Goal: Information Seeking & Learning: Check status

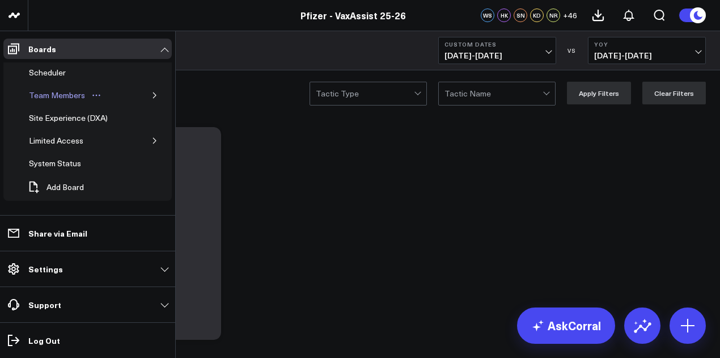
scroll to position [38, 0]
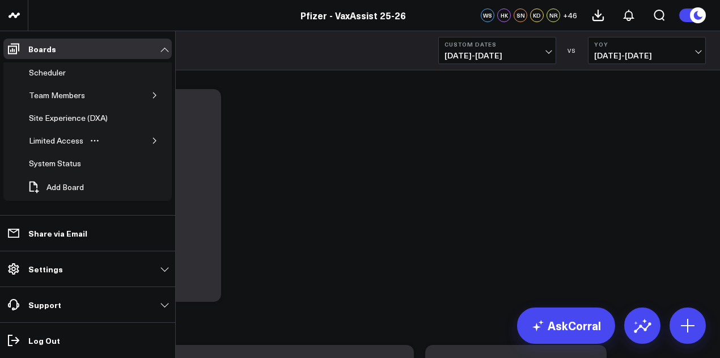
click at [153, 141] on button "button" at bounding box center [154, 140] width 11 height 11
click at [88, 164] on div "PFA - Cross Domain" at bounding box center [73, 164] width 77 height 14
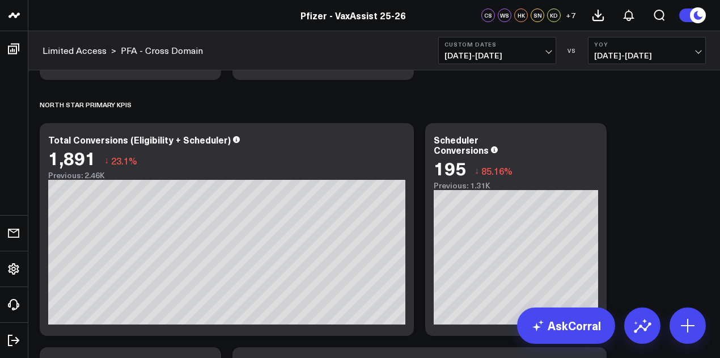
scroll to position [438, 0]
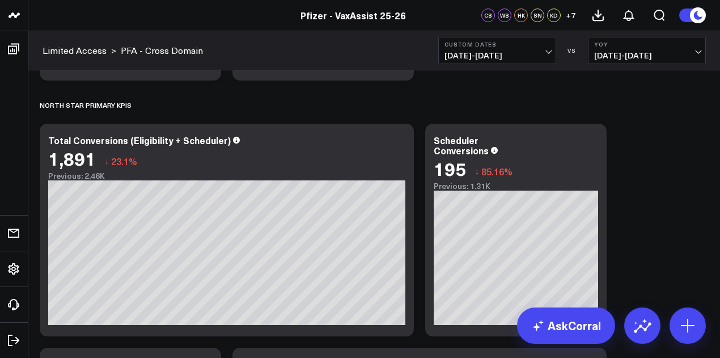
click at [668, 55] on span "10/02/24 - 10/08/24" at bounding box center [647, 55] width 106 height 9
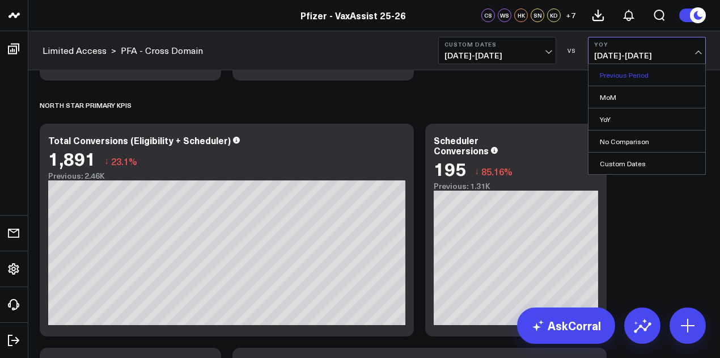
click at [642, 77] on link "Previous Period" at bounding box center [647, 75] width 117 height 22
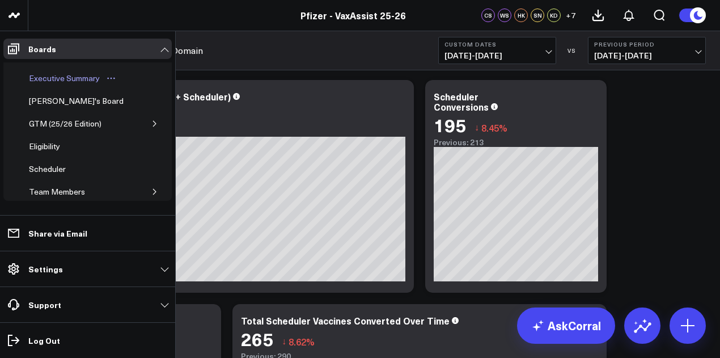
click at [81, 79] on div "Executive Summary" at bounding box center [64, 78] width 77 height 14
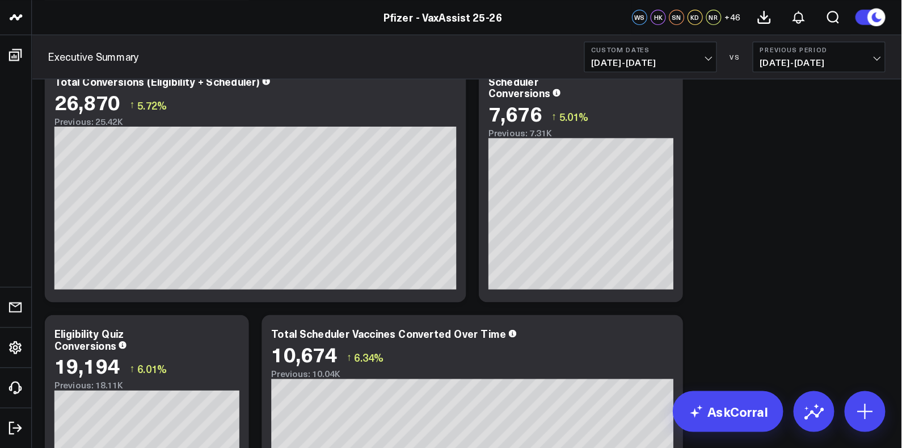
scroll to position [327, 0]
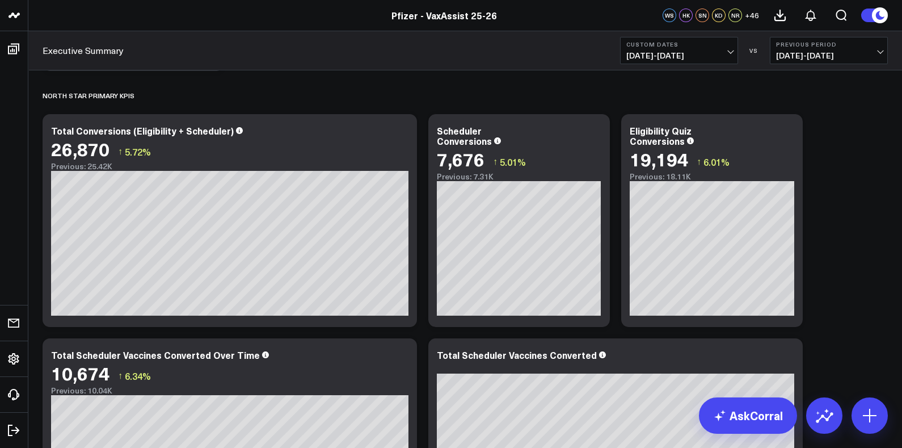
scroll to position [273, 0]
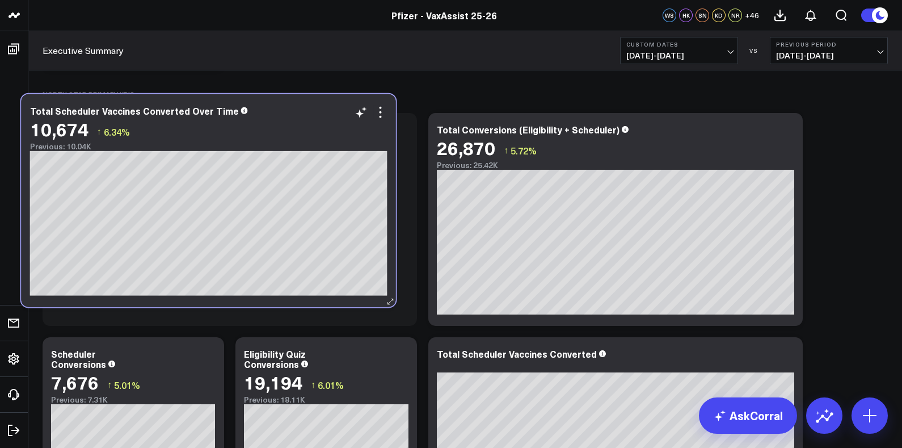
drag, startPoint x: 326, startPoint y: 373, endPoint x: 305, endPoint y: 130, distance: 243.7
click at [305, 130] on div "10,674 ↑ 6.34%" at bounding box center [208, 129] width 357 height 20
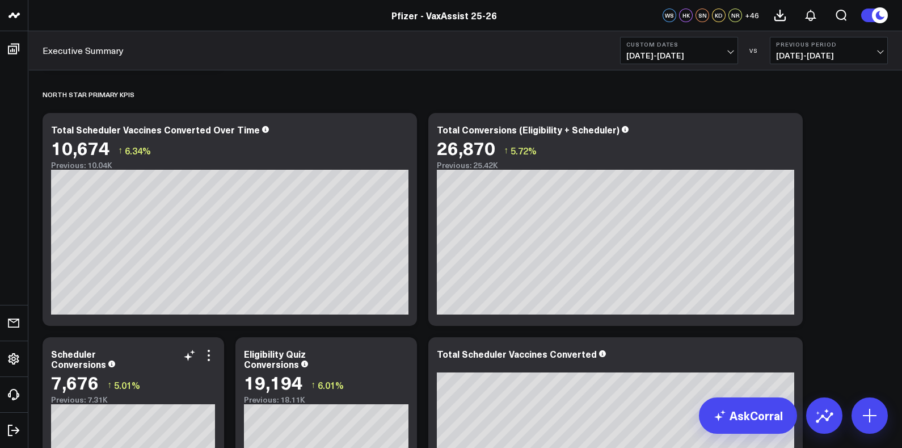
drag, startPoint x: 162, startPoint y: 359, endPoint x: 207, endPoint y: 345, distance: 47.5
click at [207, 345] on div "Scheduler Conversions 7,676 ↑ 5.01% Previous: 7.31K" at bounding box center [134, 443] width 182 height 213
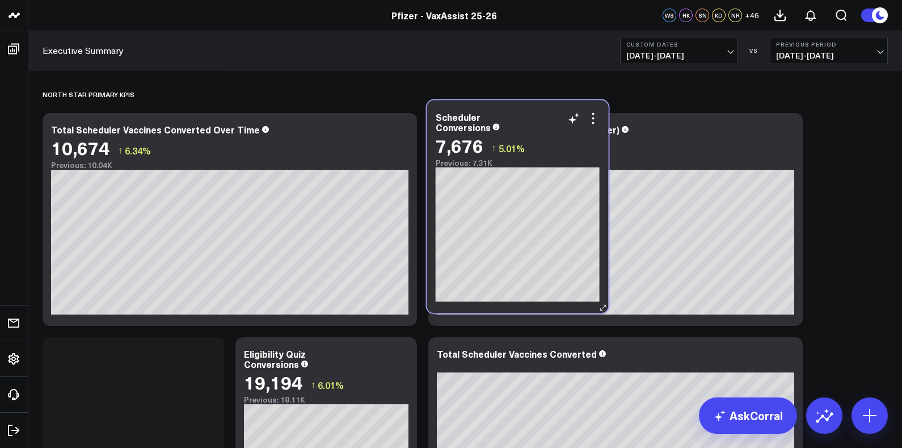
drag, startPoint x: 112, startPoint y: 351, endPoint x: 496, endPoint y: 115, distance: 450.7
click at [496, 115] on div "Scheduler Conversions" at bounding box center [518, 122] width 164 height 20
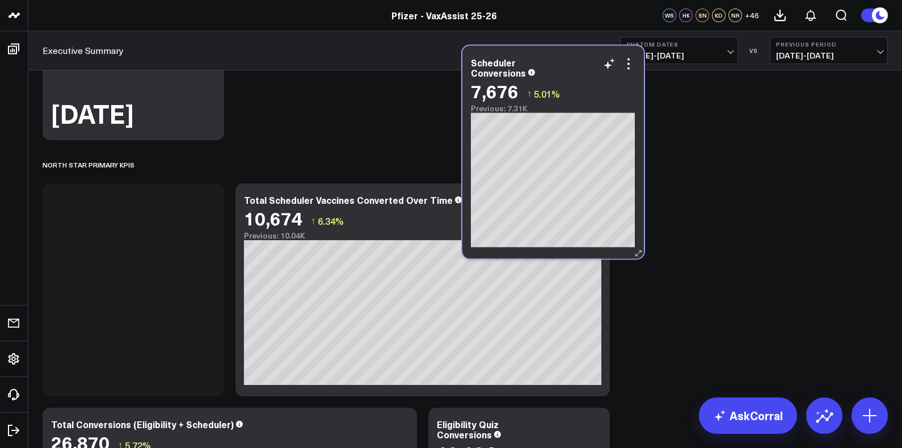
scroll to position [201, 0]
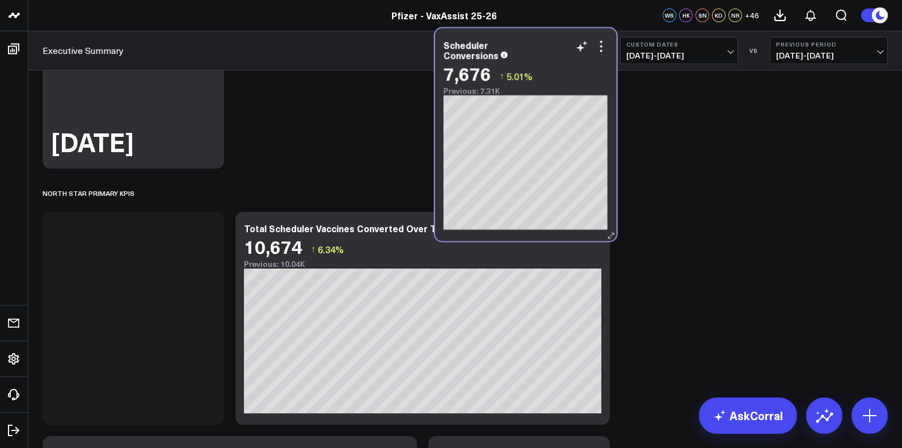
drag, startPoint x: 122, startPoint y: 357, endPoint x: 514, endPoint y: 53, distance: 496.4
click at [514, 53] on div "Scheduler Conversions" at bounding box center [526, 50] width 164 height 20
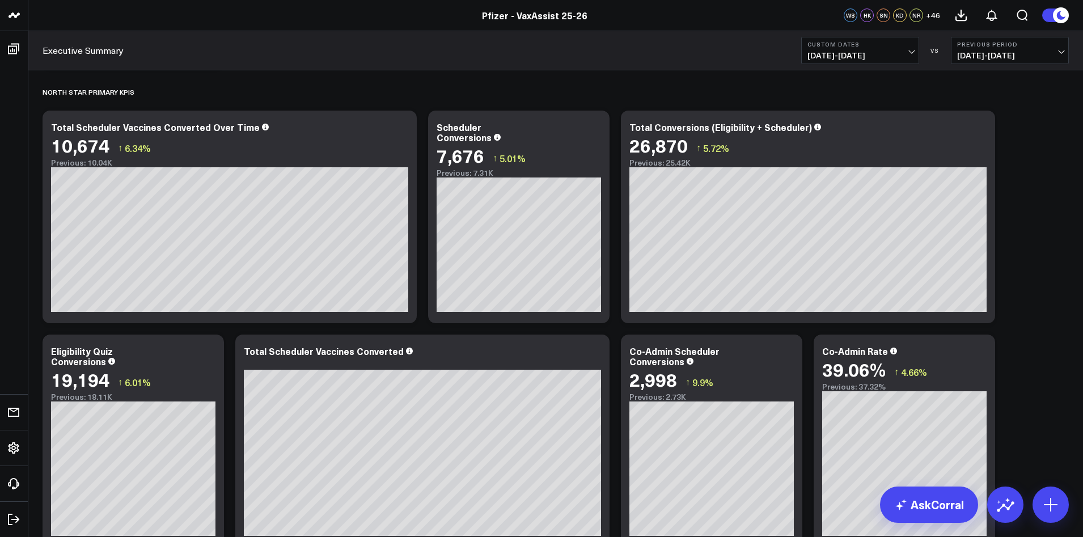
scroll to position [277, 0]
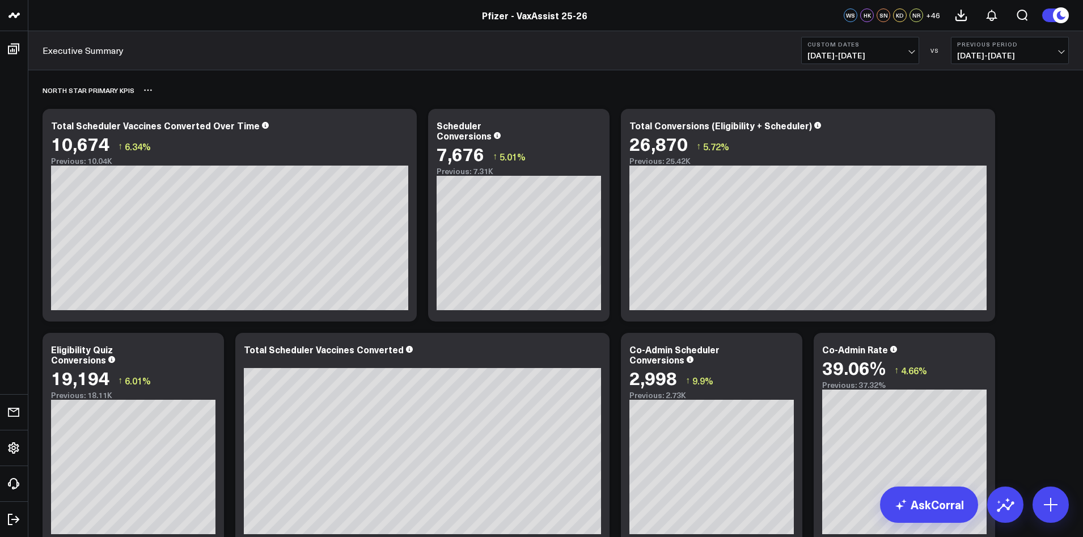
drag, startPoint x: 886, startPoint y: 5, endPoint x: 634, endPoint y: 88, distance: 265.3
click at [634, 88] on div "North Star Primary KPIs" at bounding box center [556, 90] width 1027 height 26
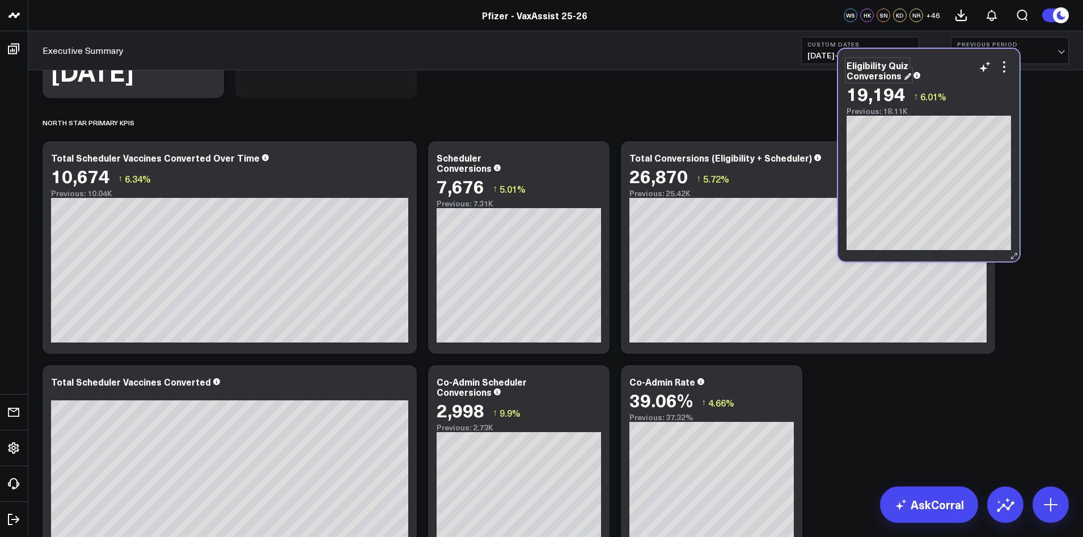
scroll to position [235, 0]
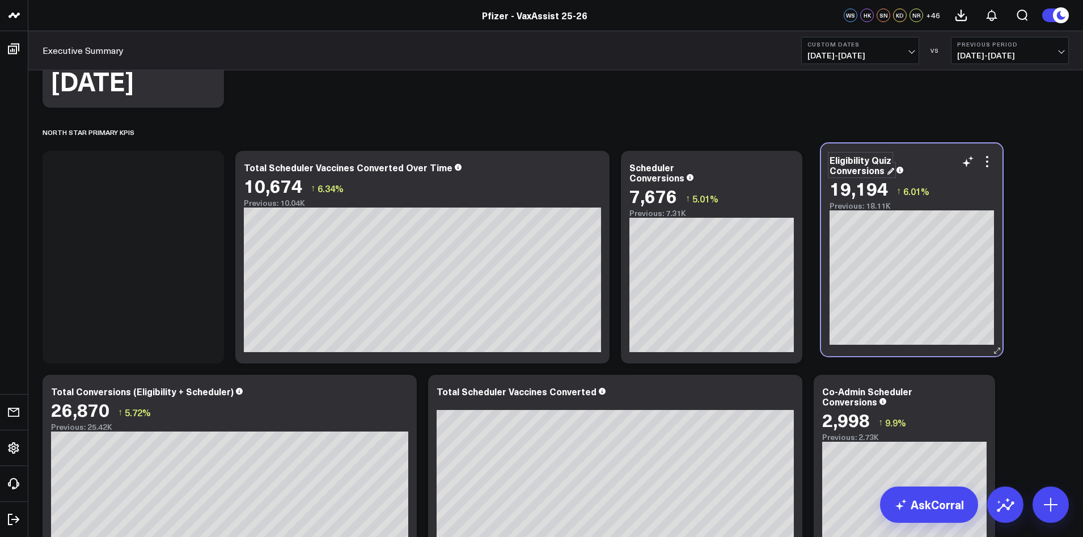
drag, startPoint x: 105, startPoint y: 363, endPoint x: 887, endPoint y: 165, distance: 806.3
click at [720, 165] on div "Eligibility Quiz Conversions" at bounding box center [912, 165] width 164 height 20
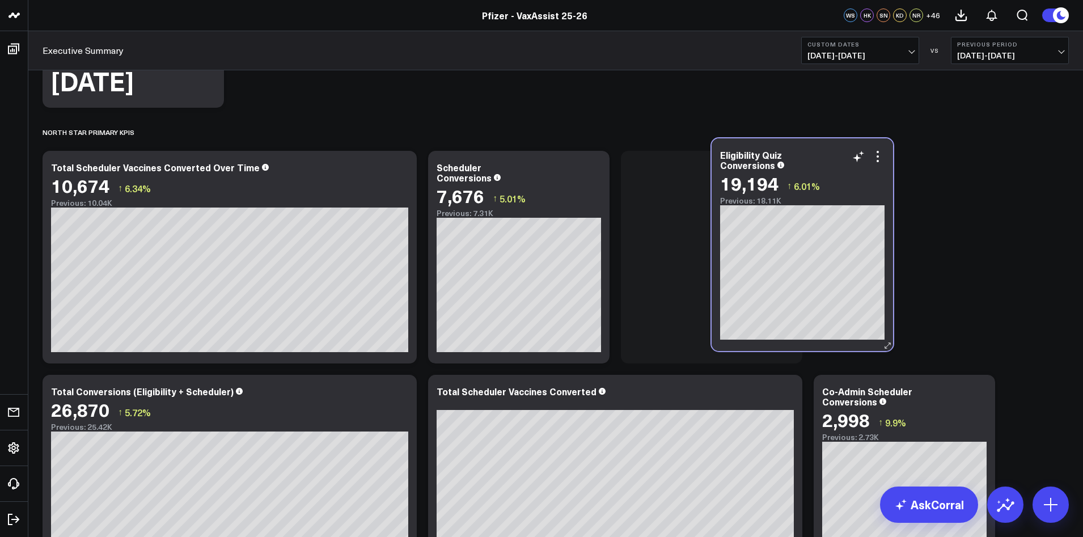
drag, startPoint x: 146, startPoint y: 184, endPoint x: 814, endPoint y: 175, distance: 668.2
click at [720, 175] on div "Eligibility Quiz Conversions 19,194 ↑ 6.01% Previous: 18.11K" at bounding box center [802, 178] width 164 height 56
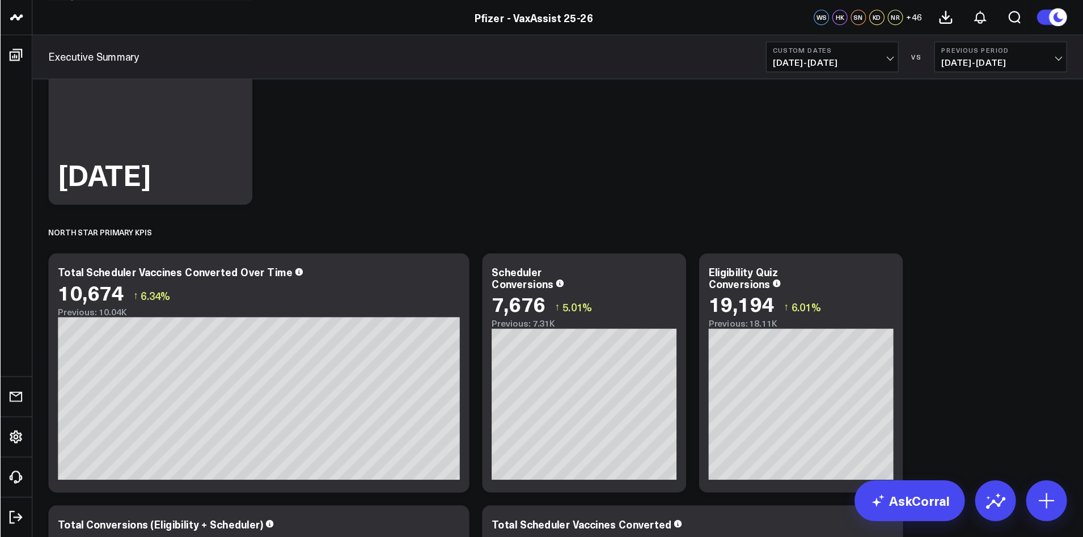
scroll to position [161, 0]
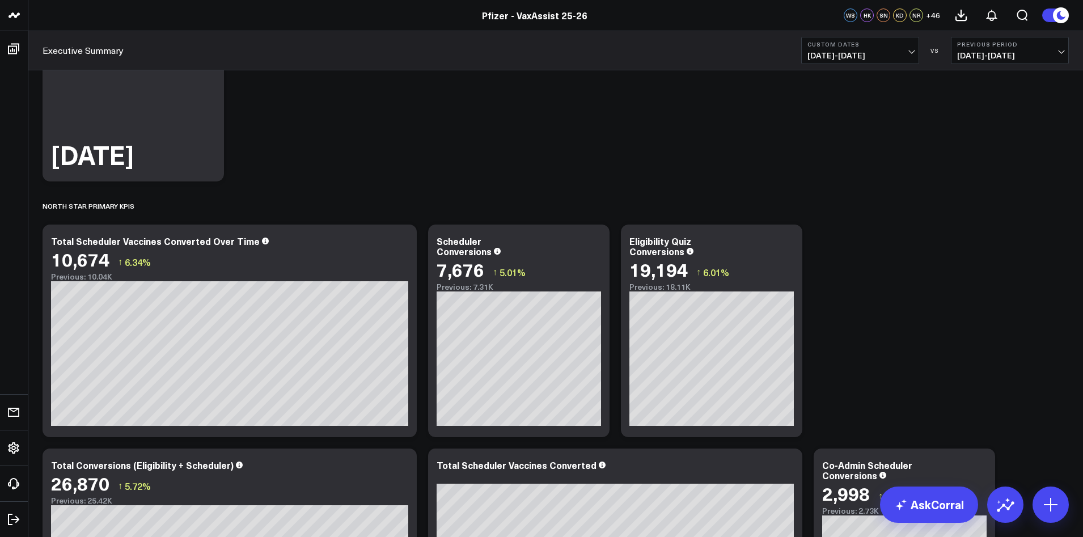
drag, startPoint x: 791, startPoint y: 0, endPoint x: 493, endPoint y: 132, distance: 325.8
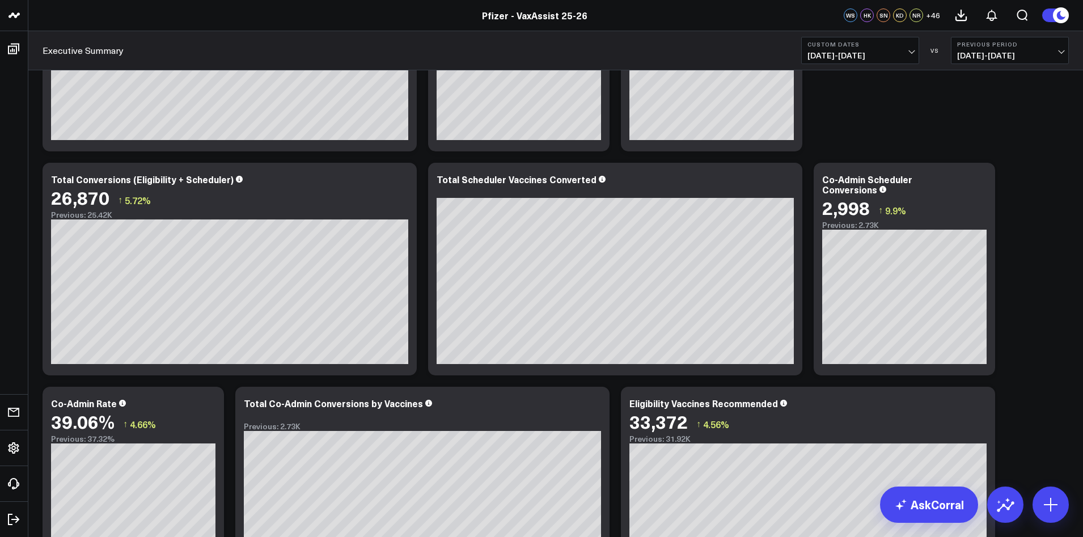
scroll to position [596, 0]
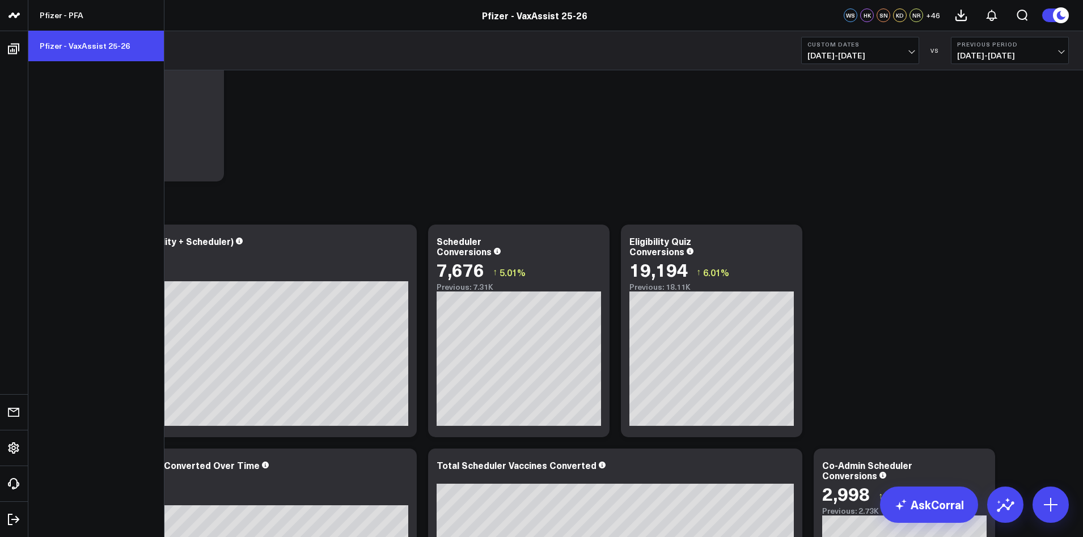
click at [61, 48] on link "Pfizer - VaxAssist 25-26" at bounding box center [96, 46] width 136 height 31
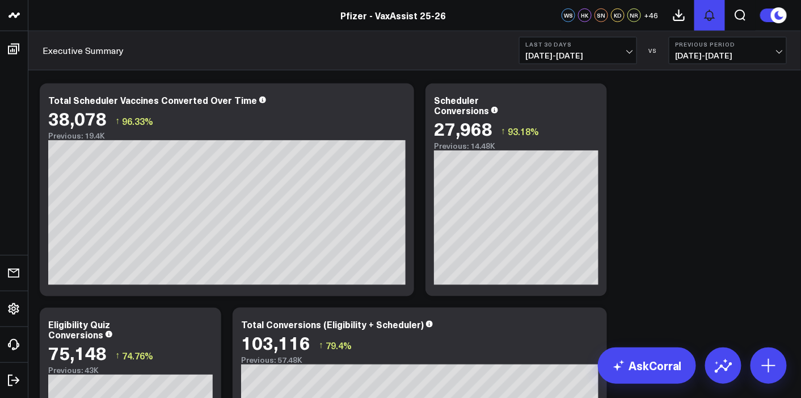
scroll to position [300, 0]
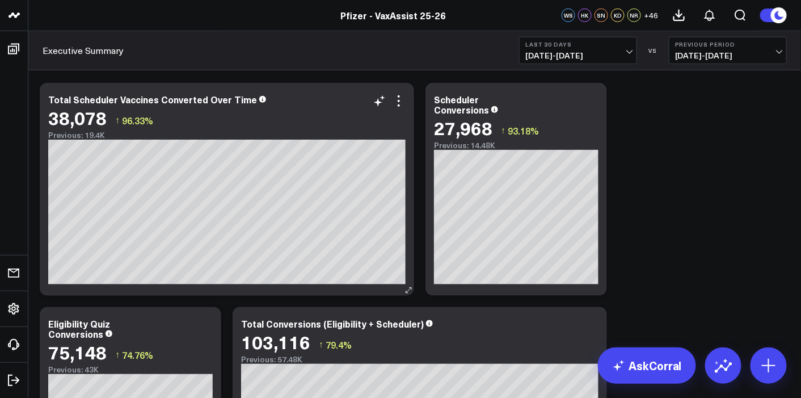
drag, startPoint x: 988, startPoint y: 10, endPoint x: 413, endPoint y: 129, distance: 587.2
click at [413, 129] on div "Total Scheduler Vaccines Converted Over Time 38,078 ↑ 96.33% Previous: 19.4K [f…" at bounding box center [227, 189] width 374 height 213
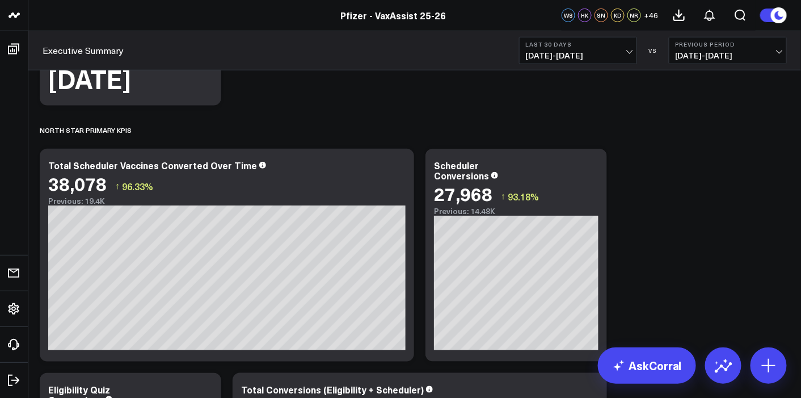
scroll to position [235, 0]
click at [607, 51] on span "09/09/25 - 10/08/25" at bounding box center [578, 55] width 106 height 9
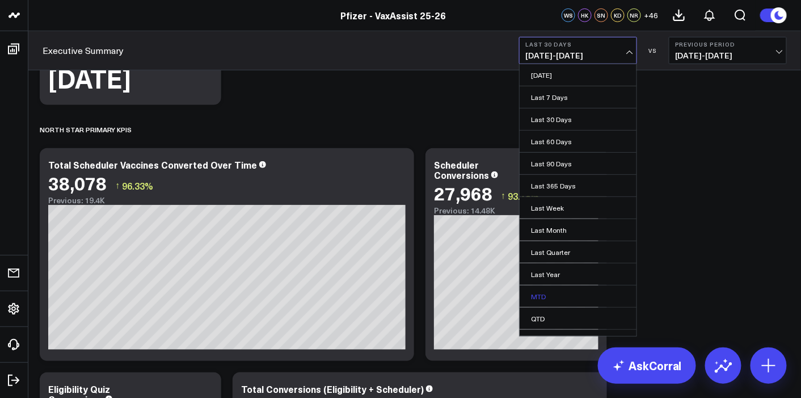
scroll to position [35, 0]
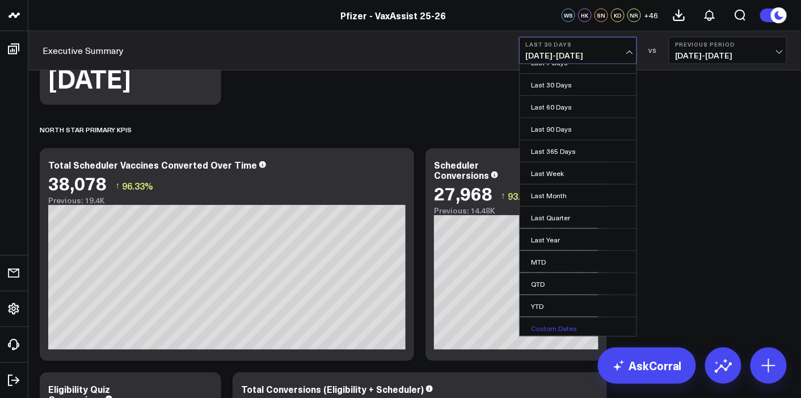
click at [559, 325] on link "Custom Dates" at bounding box center [578, 328] width 117 height 22
select select "9"
select select "2025"
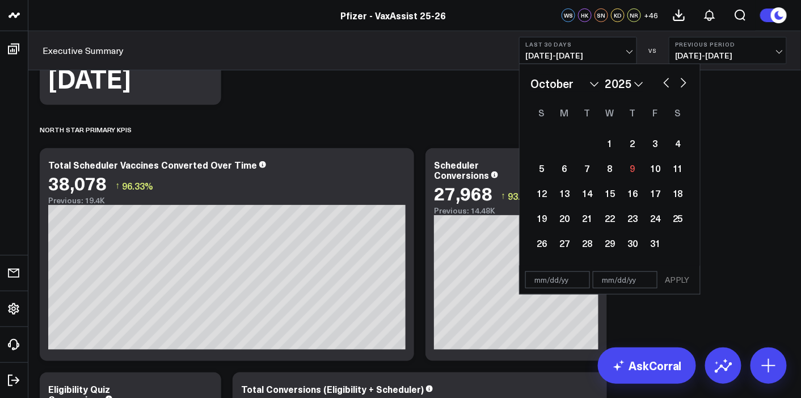
click at [669, 86] on button "button" at bounding box center [666, 82] width 11 height 14
select select "8"
select select "2025"
click at [688, 78] on button "button" at bounding box center [683, 82] width 11 height 14
select select "9"
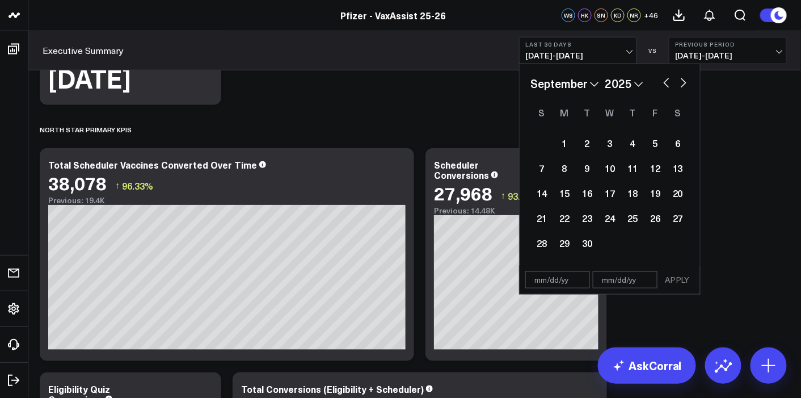
select select "2025"
click at [630, 148] on div "2" at bounding box center [632, 143] width 23 height 23
type input "[DATE]"
select select "9"
select select "2025"
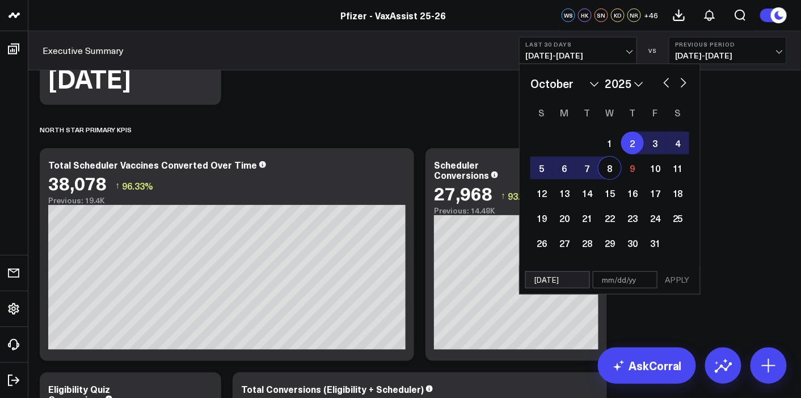
click at [613, 170] on div "8" at bounding box center [609, 168] width 23 height 23
type input "[DATE]"
select select "9"
select select "2025"
click at [680, 280] on button "APPLY" at bounding box center [677, 279] width 34 height 17
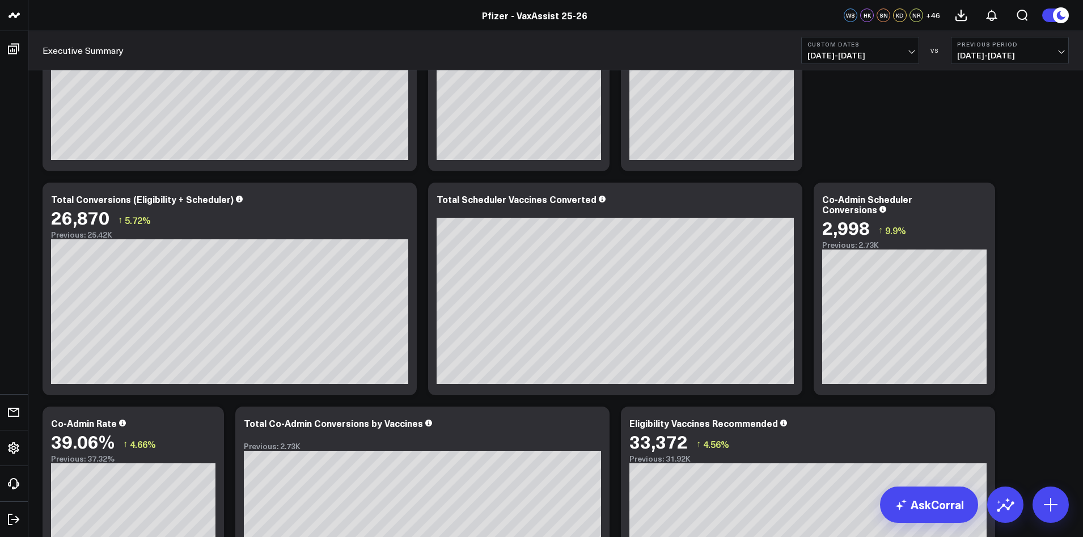
scroll to position [428, 0]
click at [918, 192] on div "Co-Admin Scheduler Conversions 2,998 ↑ 9.9% Previous: 2.73K" at bounding box center [905, 288] width 182 height 213
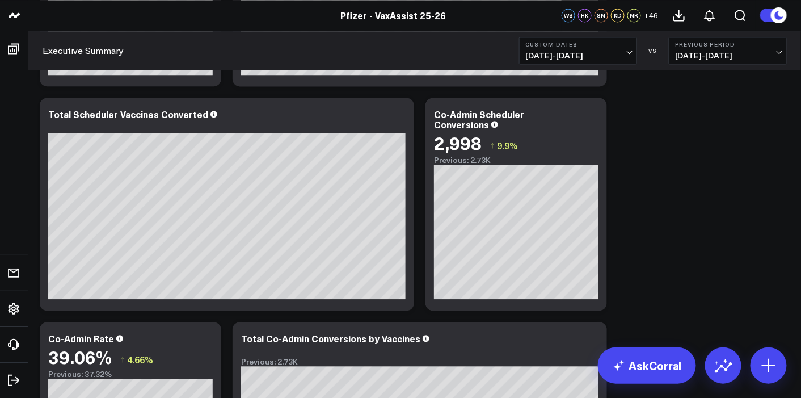
scroll to position [732, 0]
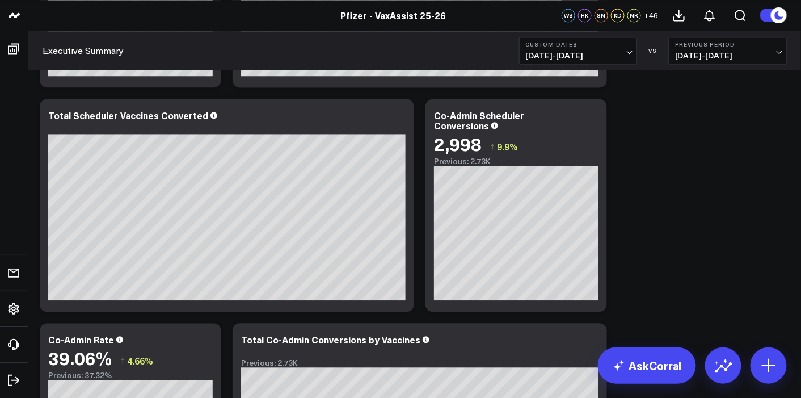
drag, startPoint x: 1078, startPoint y: 1, endPoint x: 39, endPoint y: 319, distance: 1086.9
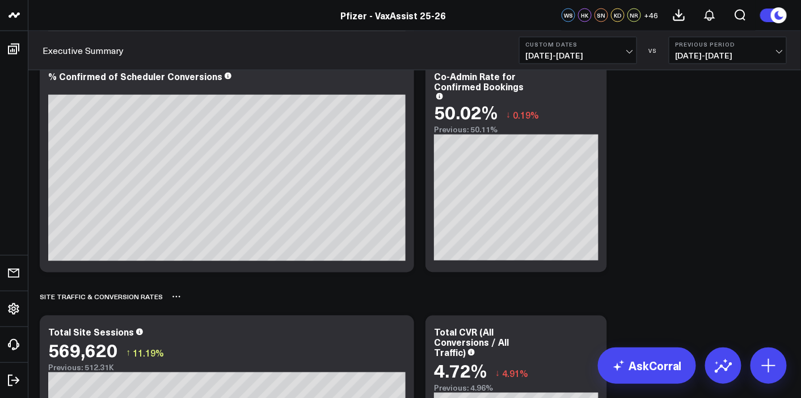
scroll to position [2143, 0]
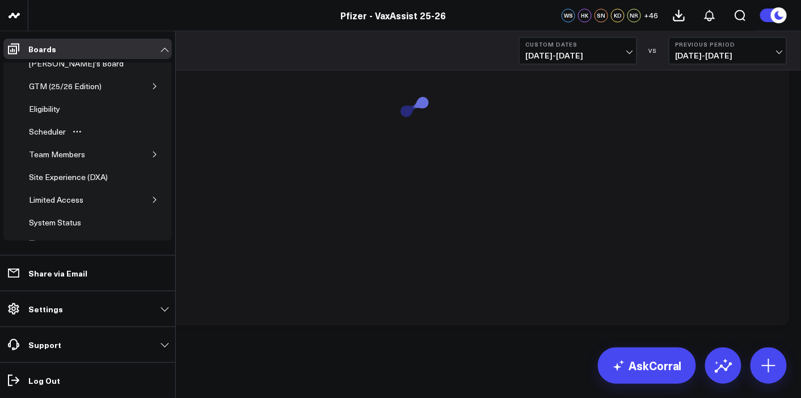
scroll to position [0, 0]
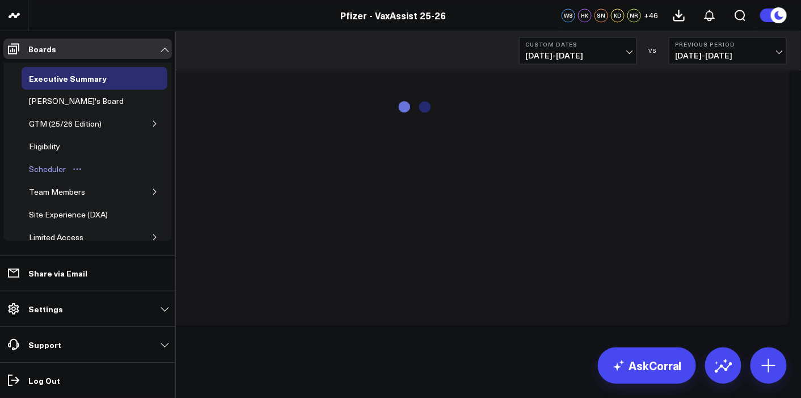
click at [47, 165] on div "Scheduler" at bounding box center [47, 169] width 43 height 14
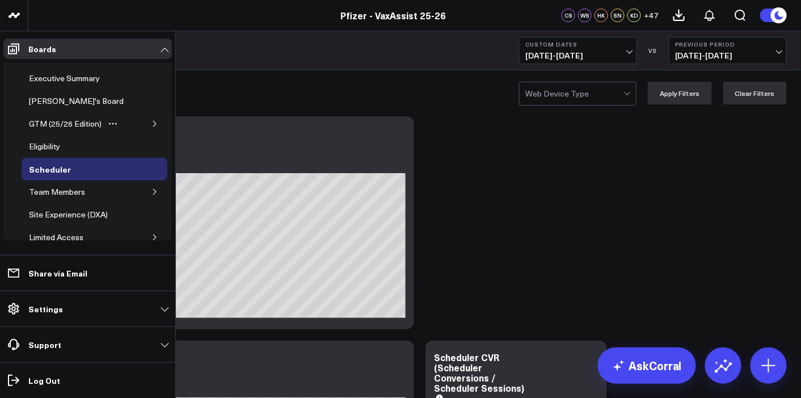
click at [152, 121] on icon "button" at bounding box center [154, 123] width 7 height 7
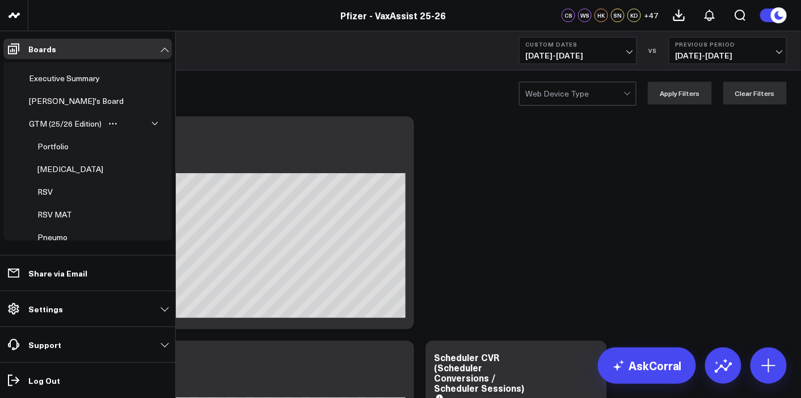
click at [152, 122] on icon "button" at bounding box center [155, 123] width 6 height 3
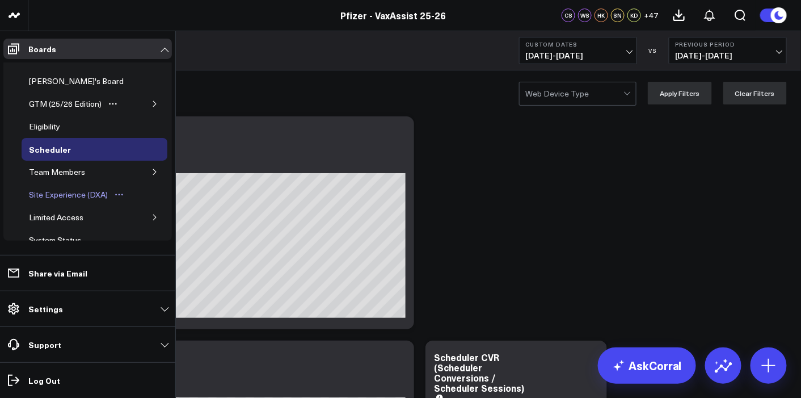
scroll to position [21, 0]
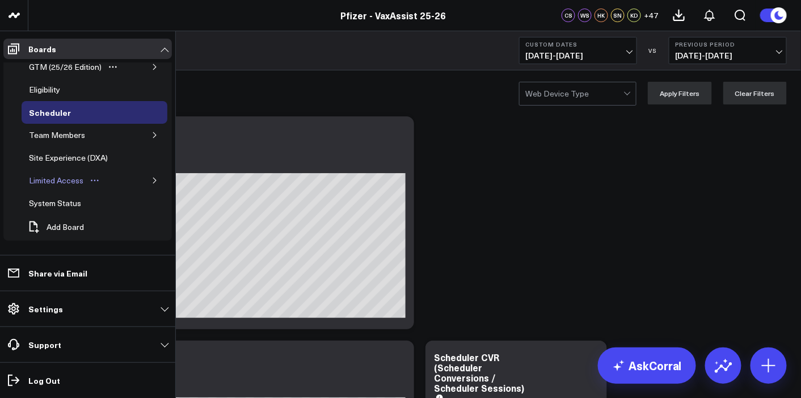
scroll to position [44, 0]
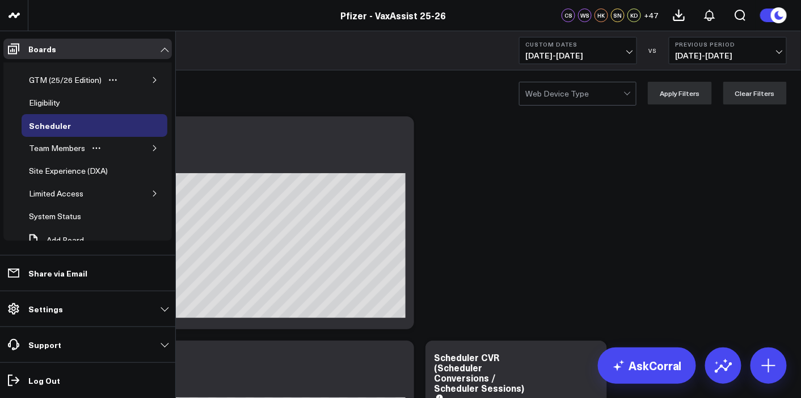
click at [151, 145] on icon "button" at bounding box center [154, 148] width 7 height 7
click at [75, 225] on div "Executive Summary ([PERSON_NAME] Version)" at bounding box center [87, 236] width 104 height 22
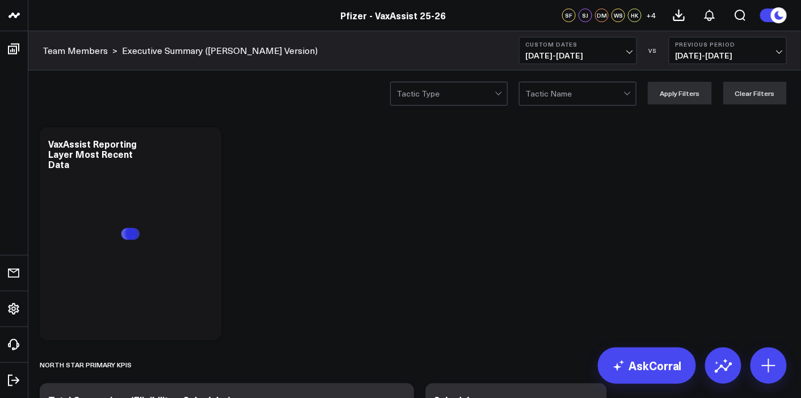
click at [451, 59] on div "Team Members > Executive Summary (Surina's Version) Custom Dates 10/02/25 - 10/…" at bounding box center [414, 50] width 773 height 39
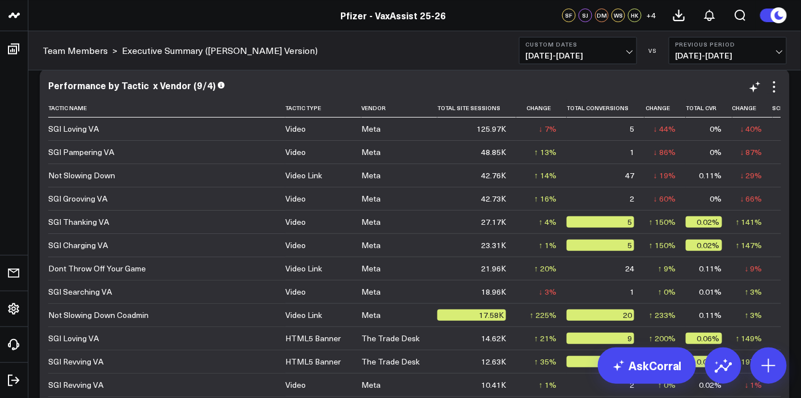
scroll to position [2632, 0]
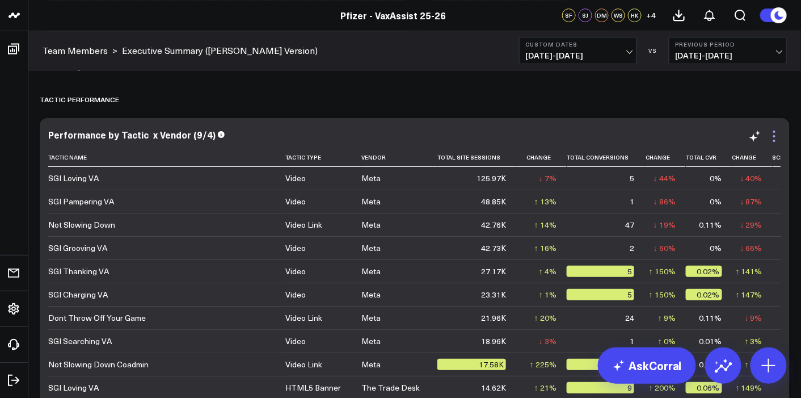
click at [777, 140] on icon at bounding box center [774, 136] width 14 height 14
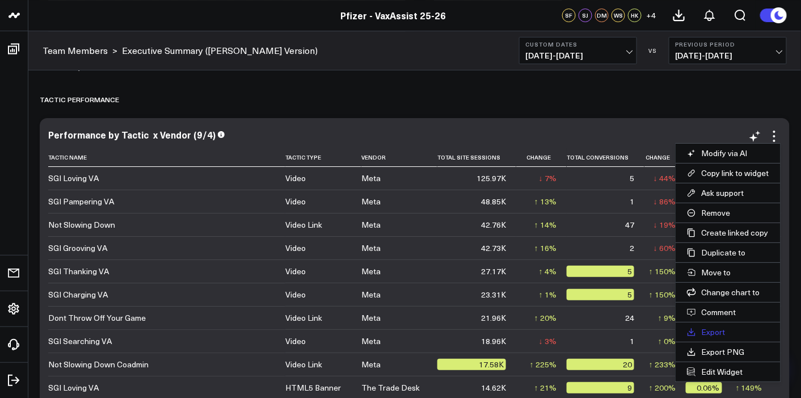
click at [725, 324] on button "Export" at bounding box center [728, 331] width 105 height 19
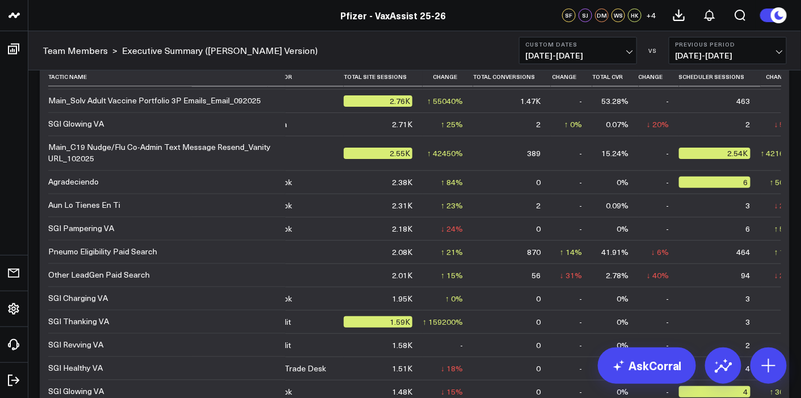
scroll to position [718, 94]
click at [617, 52] on span "10/02/25 - 10/08/25" at bounding box center [578, 55] width 106 height 9
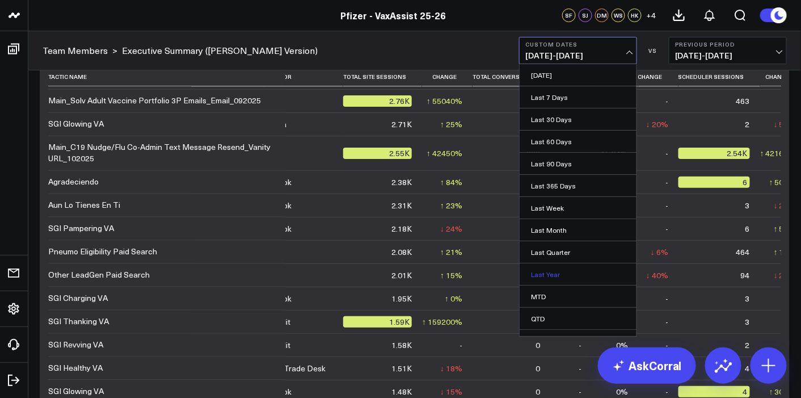
scroll to position [35, 0]
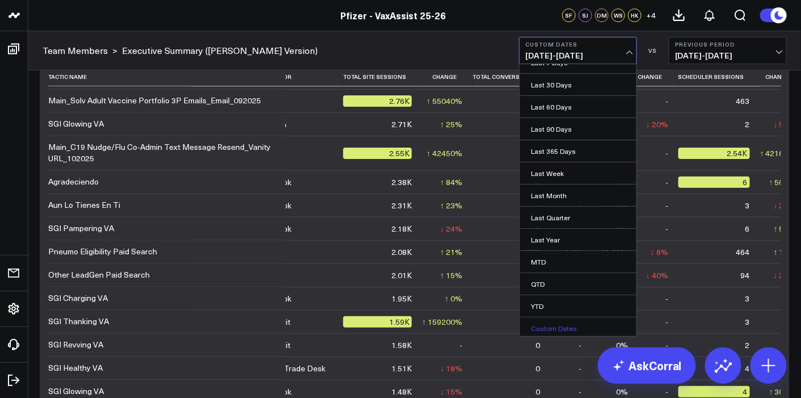
click at [545, 320] on link "Custom Dates" at bounding box center [578, 328] width 117 height 22
select select "9"
select select "2025"
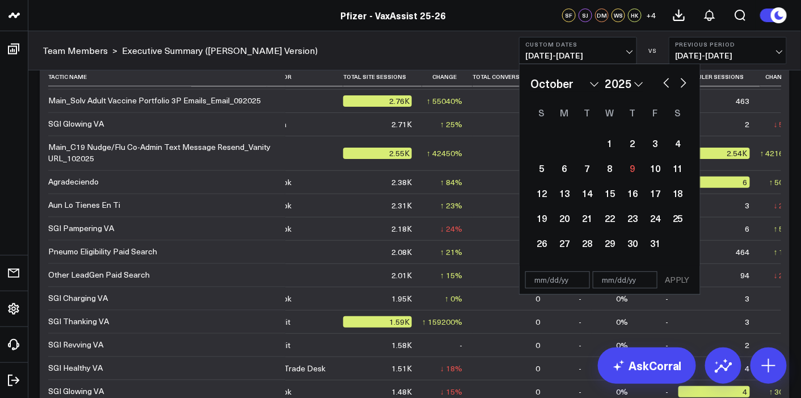
click at [666, 88] on div "January February March April May June July August September October November De…" at bounding box center [609, 83] width 159 height 17
click at [664, 80] on button "button" at bounding box center [666, 82] width 11 height 14
select select "8"
select select "2025"
click at [636, 218] on div "25" at bounding box center [632, 217] width 23 height 23
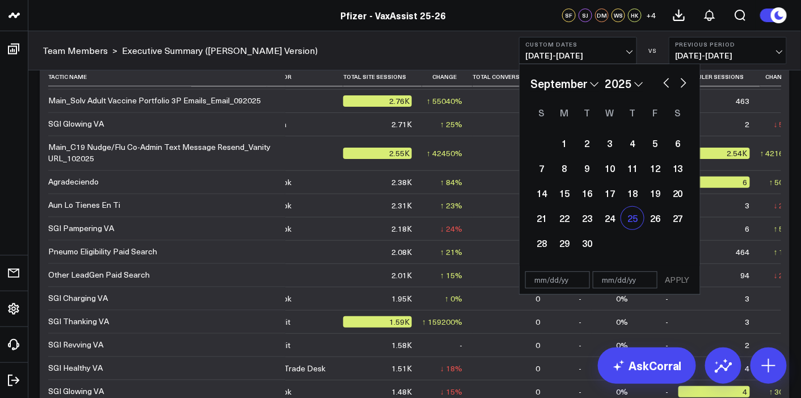
type input "[DATE]"
select select "8"
select select "2025"
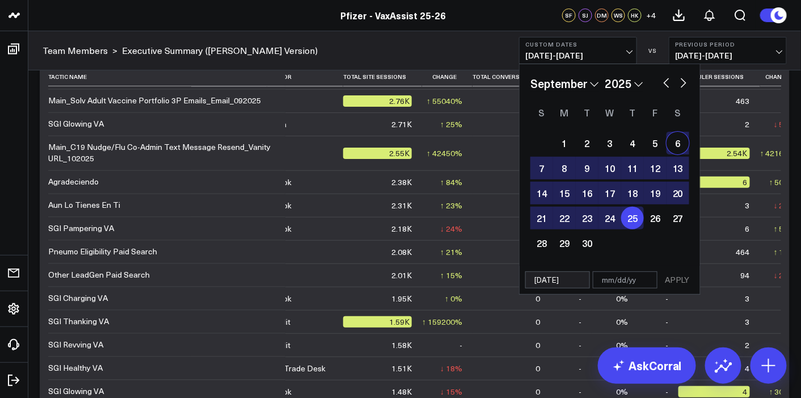
click at [684, 86] on button "button" at bounding box center [683, 82] width 11 height 14
select select "9"
select select "2025"
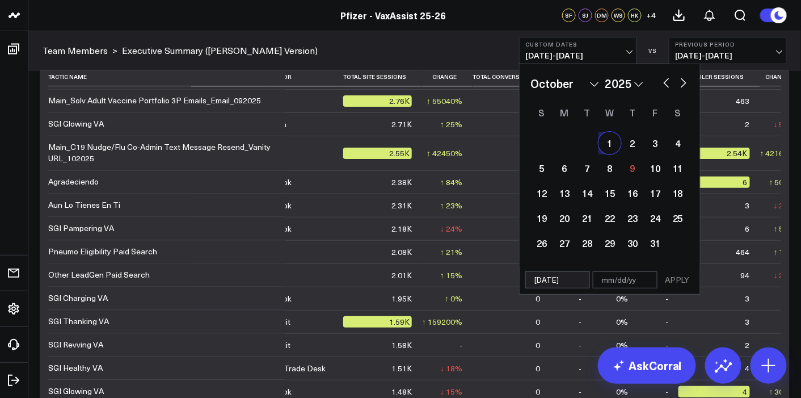
click at [612, 145] on div "1" at bounding box center [609, 143] width 23 height 23
type input "[DATE]"
select select "9"
select select "2025"
click at [676, 280] on button "APPLY" at bounding box center [677, 279] width 34 height 17
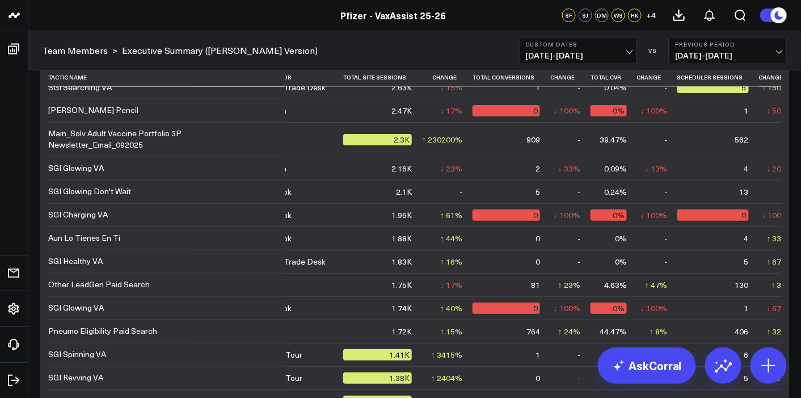
scroll to position [622, 94]
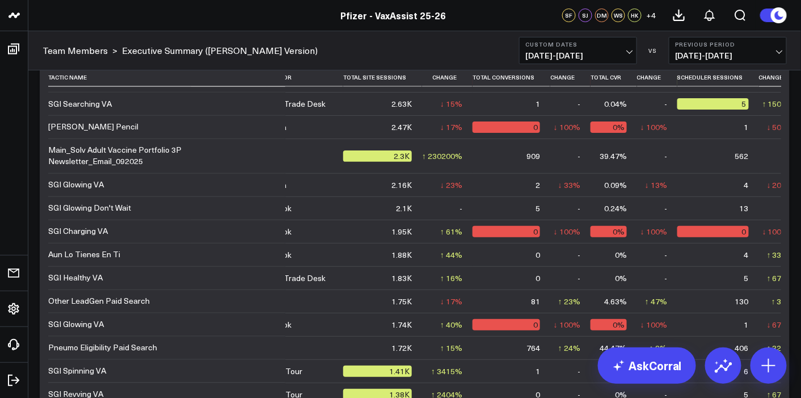
click at [623, 59] on span "09/25/25 - 10/01/25" at bounding box center [578, 55] width 106 height 9
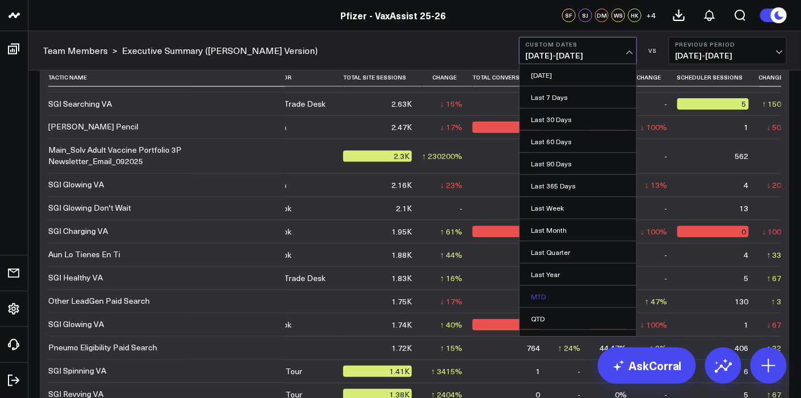
scroll to position [35, 0]
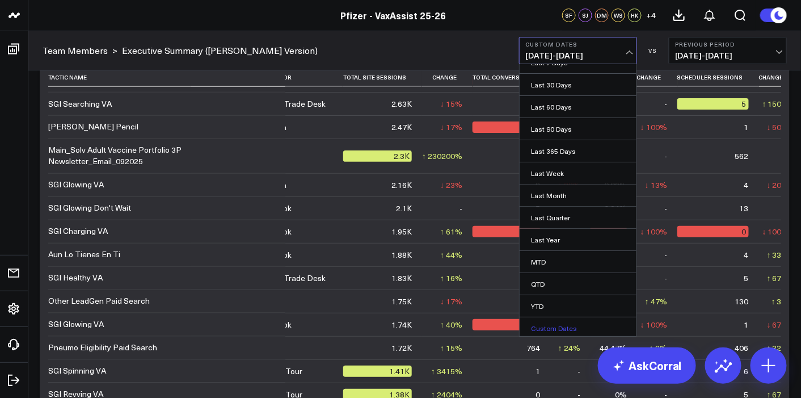
click at [546, 323] on link "Custom Dates" at bounding box center [578, 328] width 117 height 22
select select "9"
select select "2025"
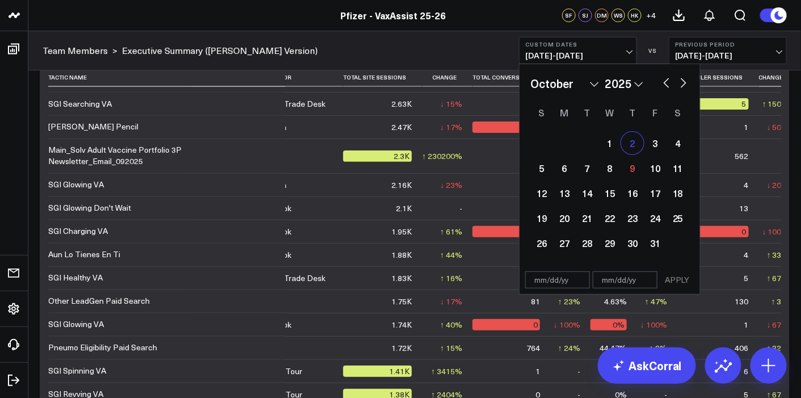
click at [638, 150] on div "2" at bounding box center [632, 143] width 23 height 23
type input "[DATE]"
select select "9"
select select "2025"
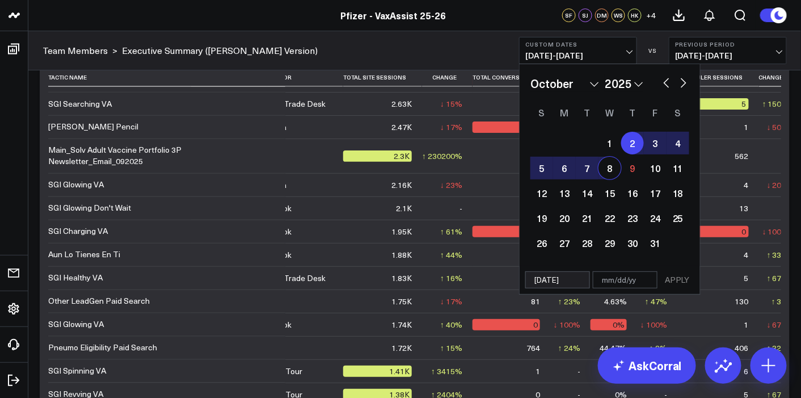
click at [613, 164] on div "8" at bounding box center [609, 168] width 23 height 23
type input "[DATE]"
select select "9"
select select "2025"
click at [676, 281] on button "APPLY" at bounding box center [677, 279] width 34 height 17
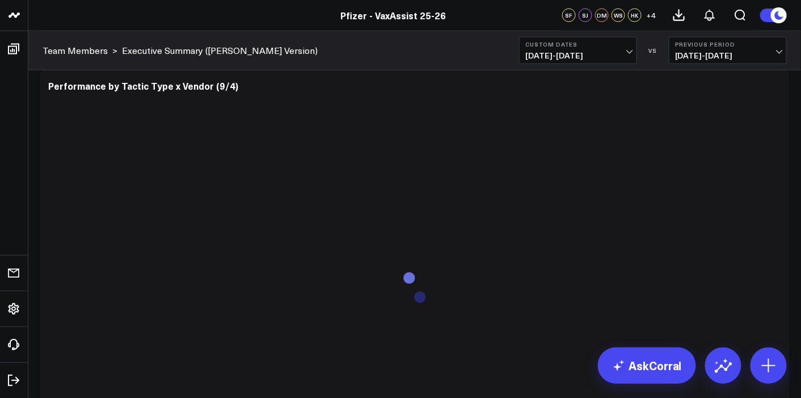
scroll to position [3113, 0]
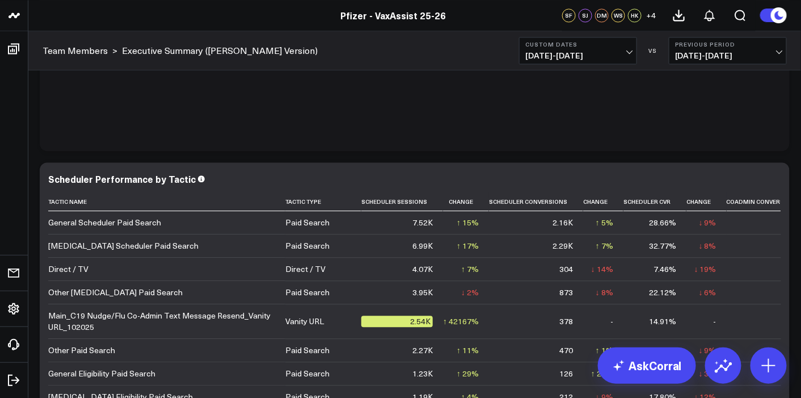
scroll to position [3108, 0]
